Goal: Task Accomplishment & Management: Complete application form

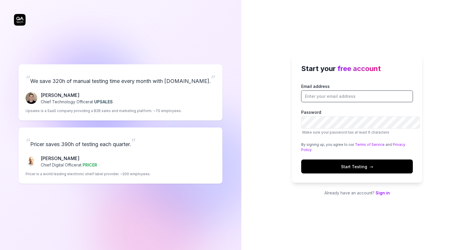
click at [319, 91] on input "Email address" at bounding box center [357, 96] width 112 height 12
click at [253, 127] on div "Start your free account Email address Password Make sure your password has at l…" at bounding box center [357, 125] width 232 height 250
click at [333, 94] on input "Email address" at bounding box center [357, 96] width 112 height 12
click at [279, 151] on div "Start your free account Email address Password Make sure your password has at l…" at bounding box center [357, 125] width 232 height 250
click at [384, 195] on link "Sign in" at bounding box center [382, 192] width 14 height 5
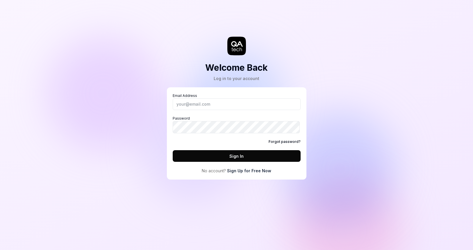
click at [244, 173] on link "Sign Up for Free Now" at bounding box center [249, 170] width 44 height 6
